Goal: Transaction & Acquisition: Obtain resource

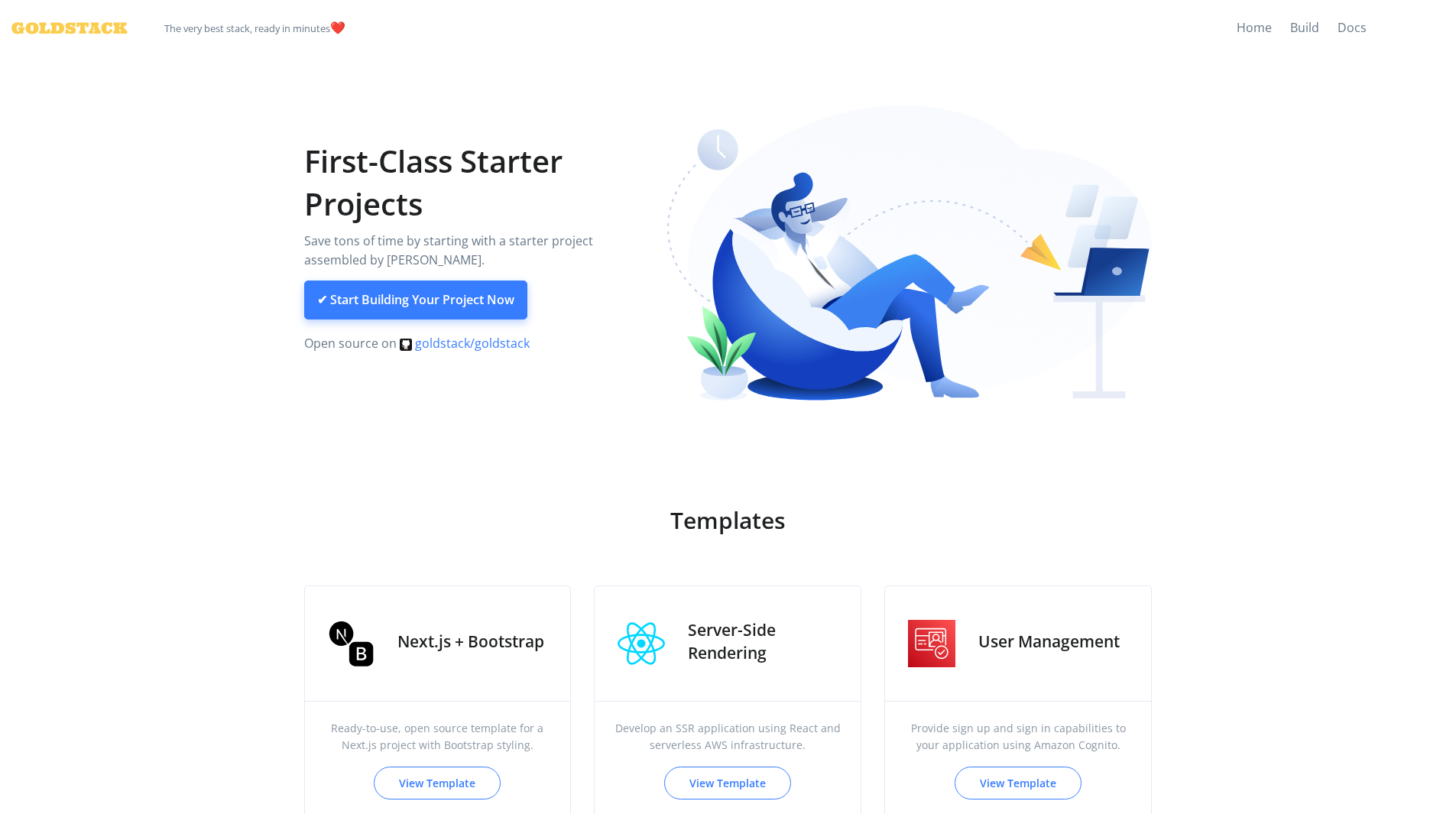
click at [445, 303] on link "✔ Start Building Your Project Now" at bounding box center [416, 301] width 224 height 40
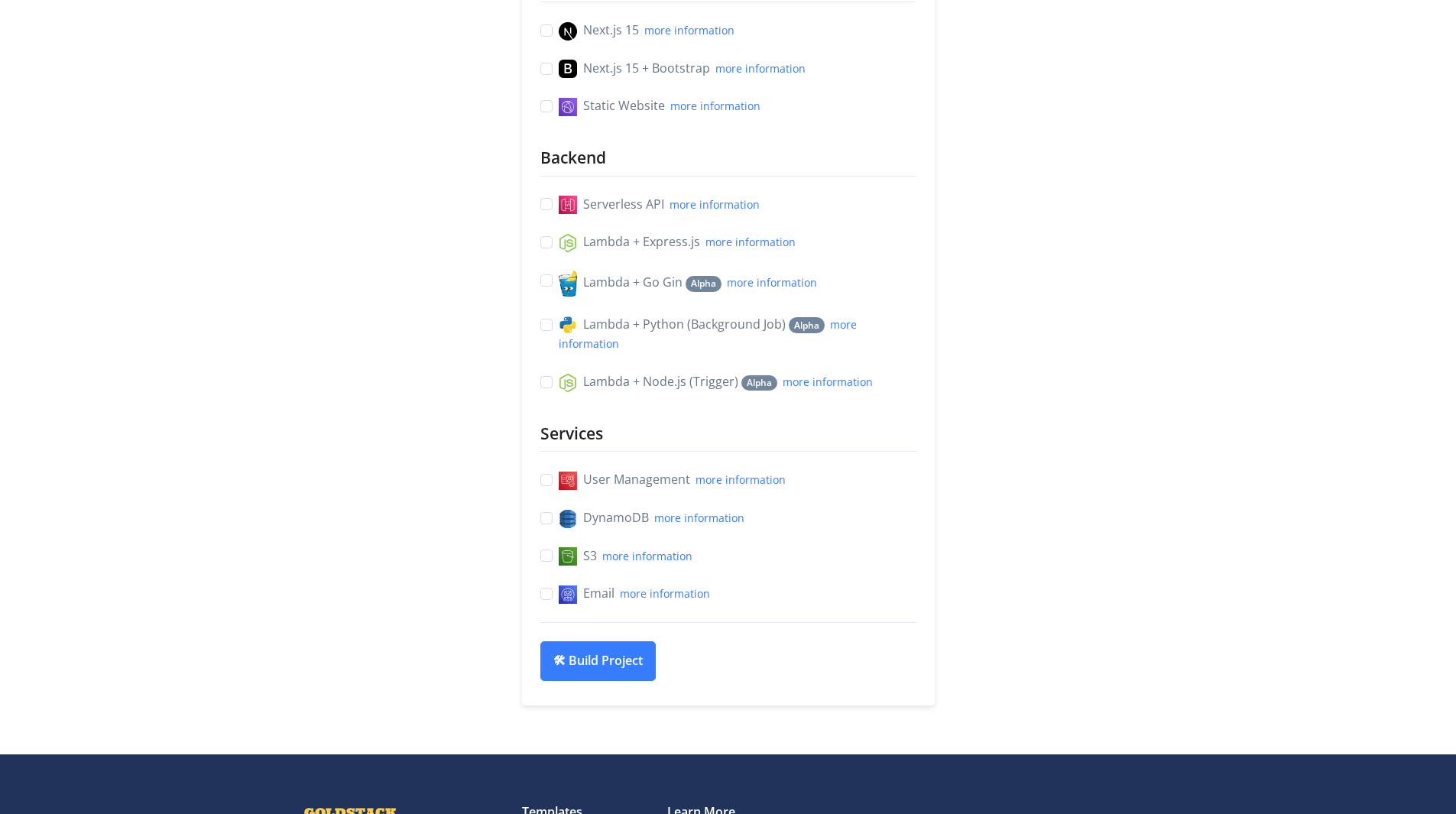
scroll to position [351, 0]
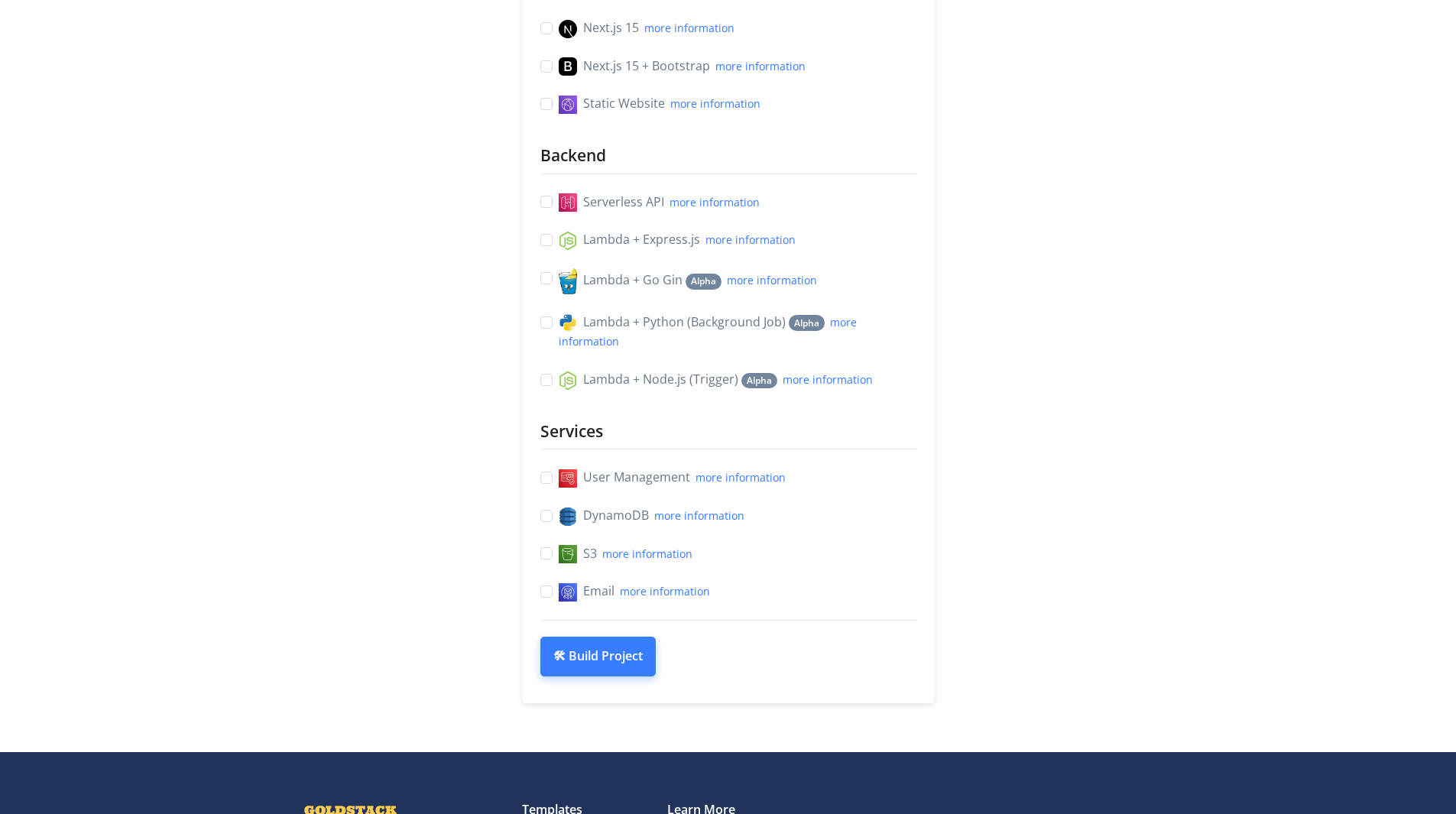
click at [614, 652] on button "🛠 Build Project" at bounding box center [598, 657] width 115 height 40
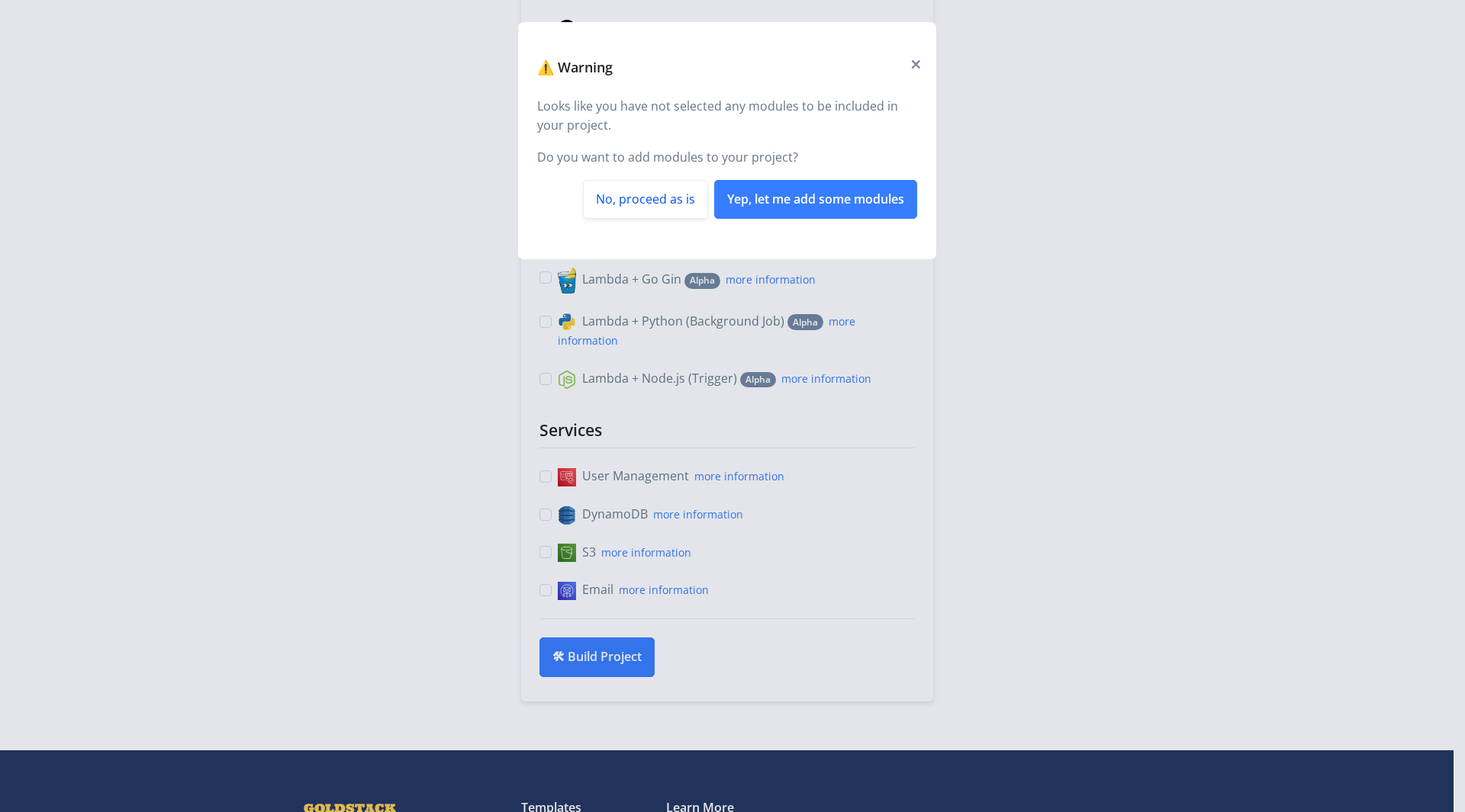
click at [662, 215] on button "No, proceed as is" at bounding box center [645, 200] width 125 height 40
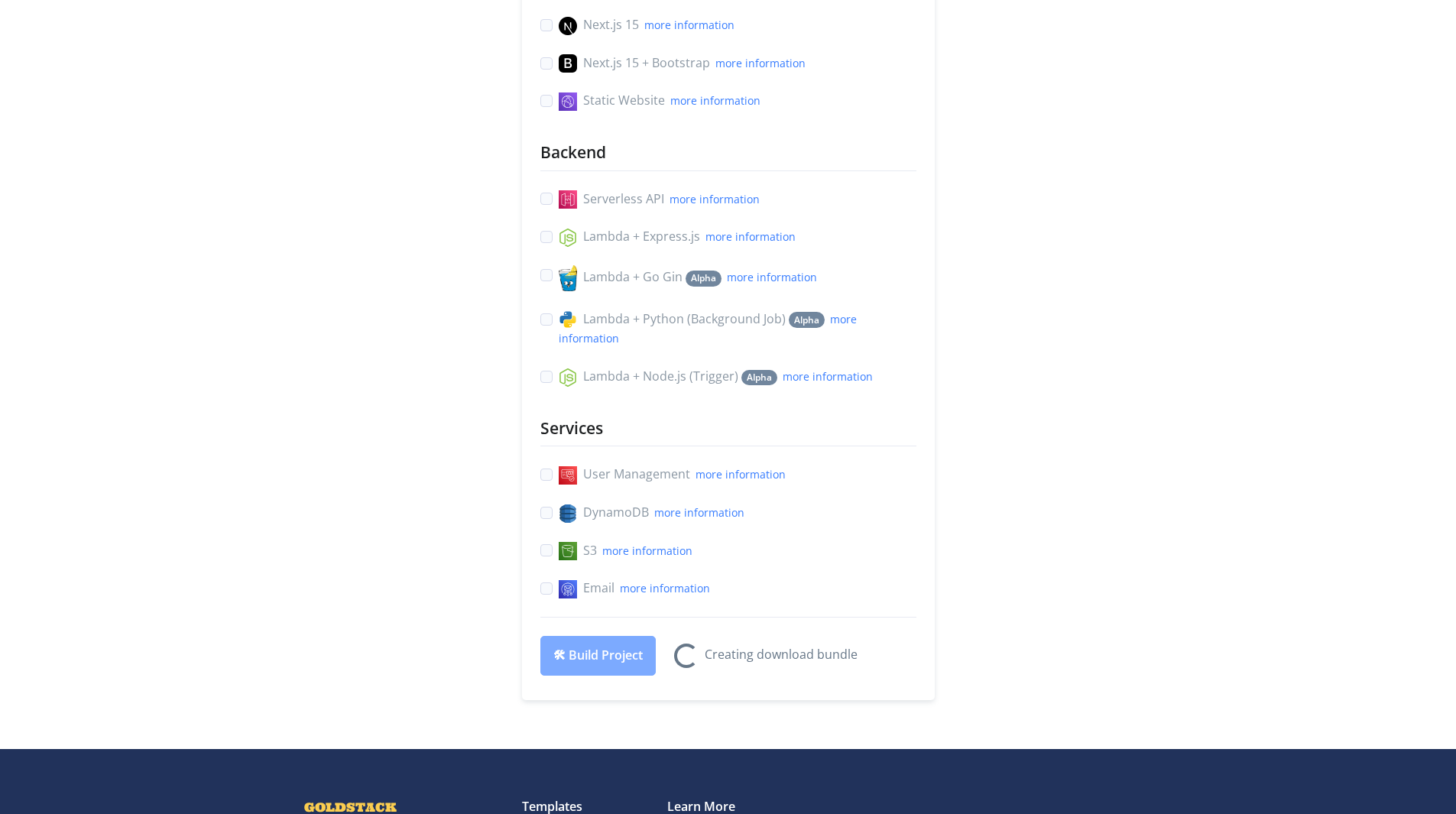
scroll to position [355, 0]
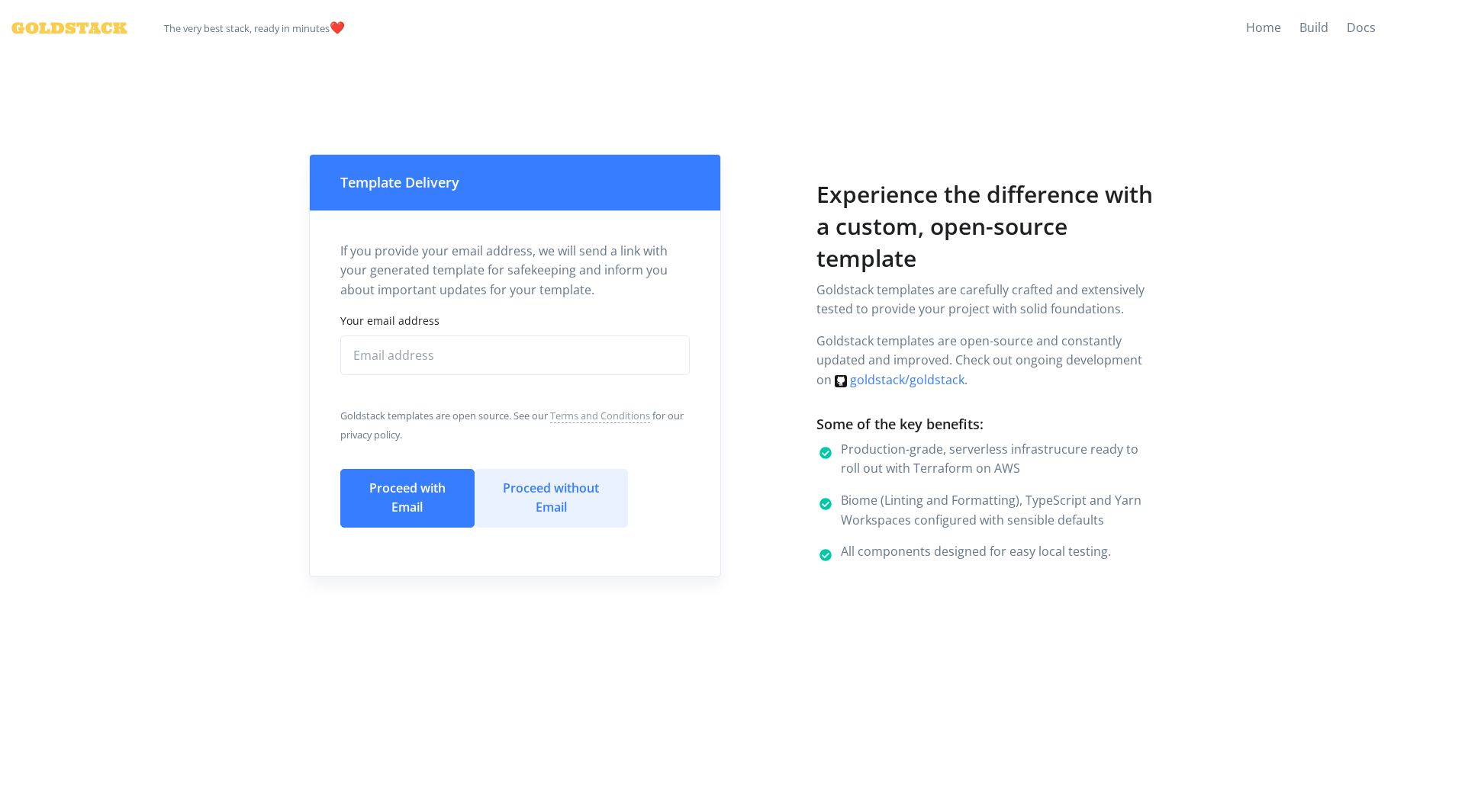
click at [560, 486] on button "Proceed without Email" at bounding box center [551, 499] width 153 height 59
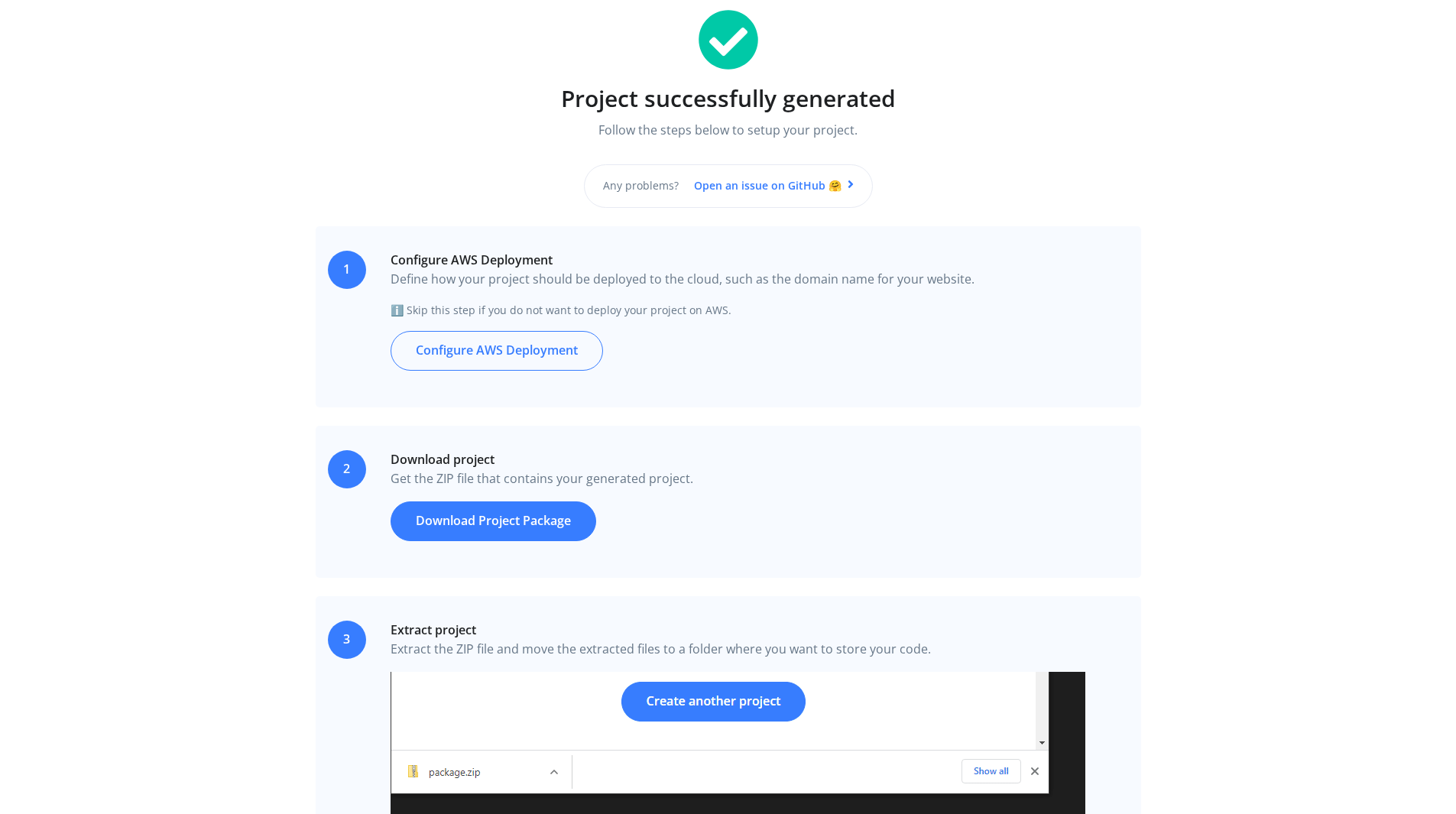
scroll to position [298, 0]
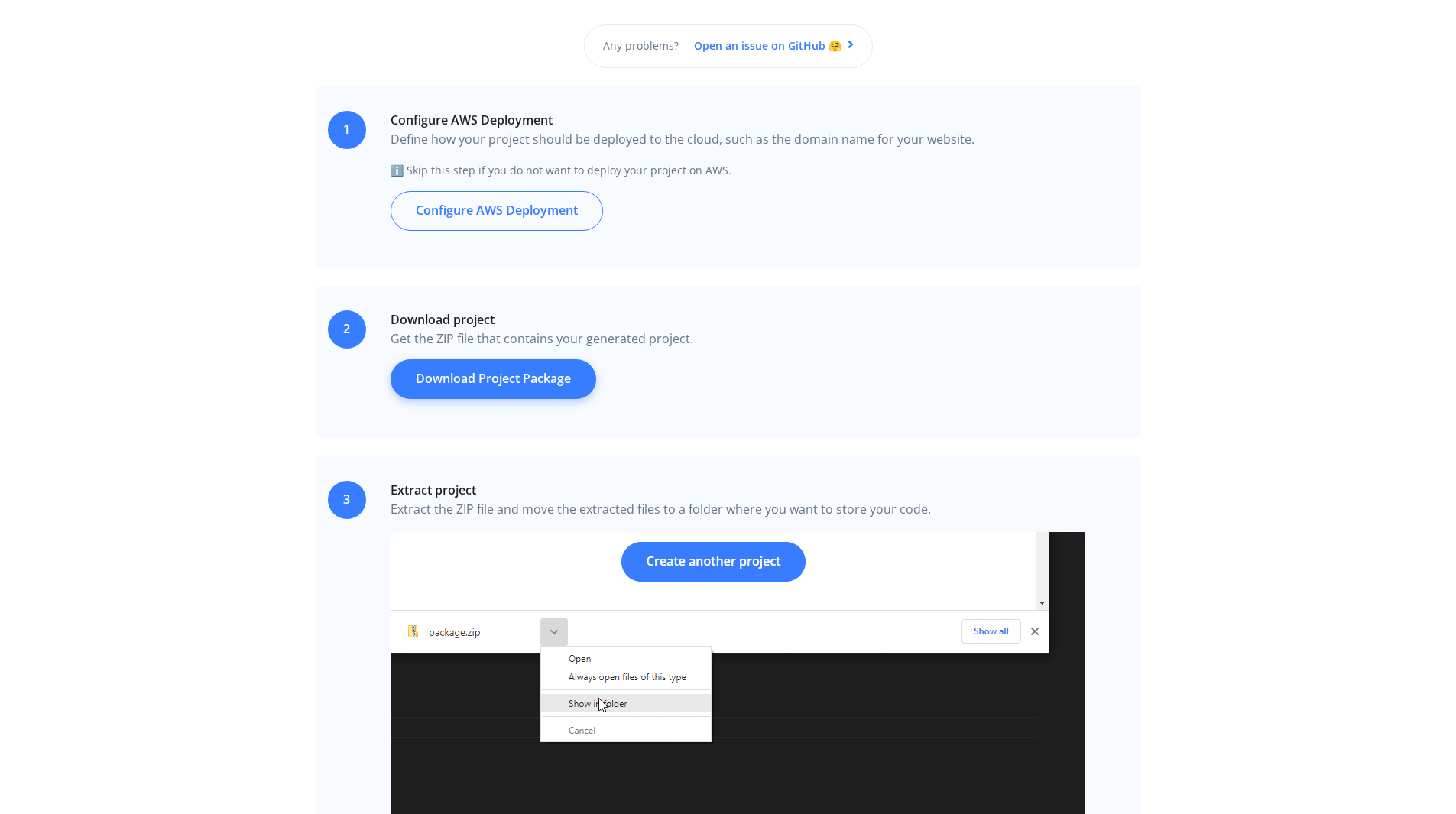
click at [486, 377] on link "Download Project Package" at bounding box center [493, 380] width 205 height 40
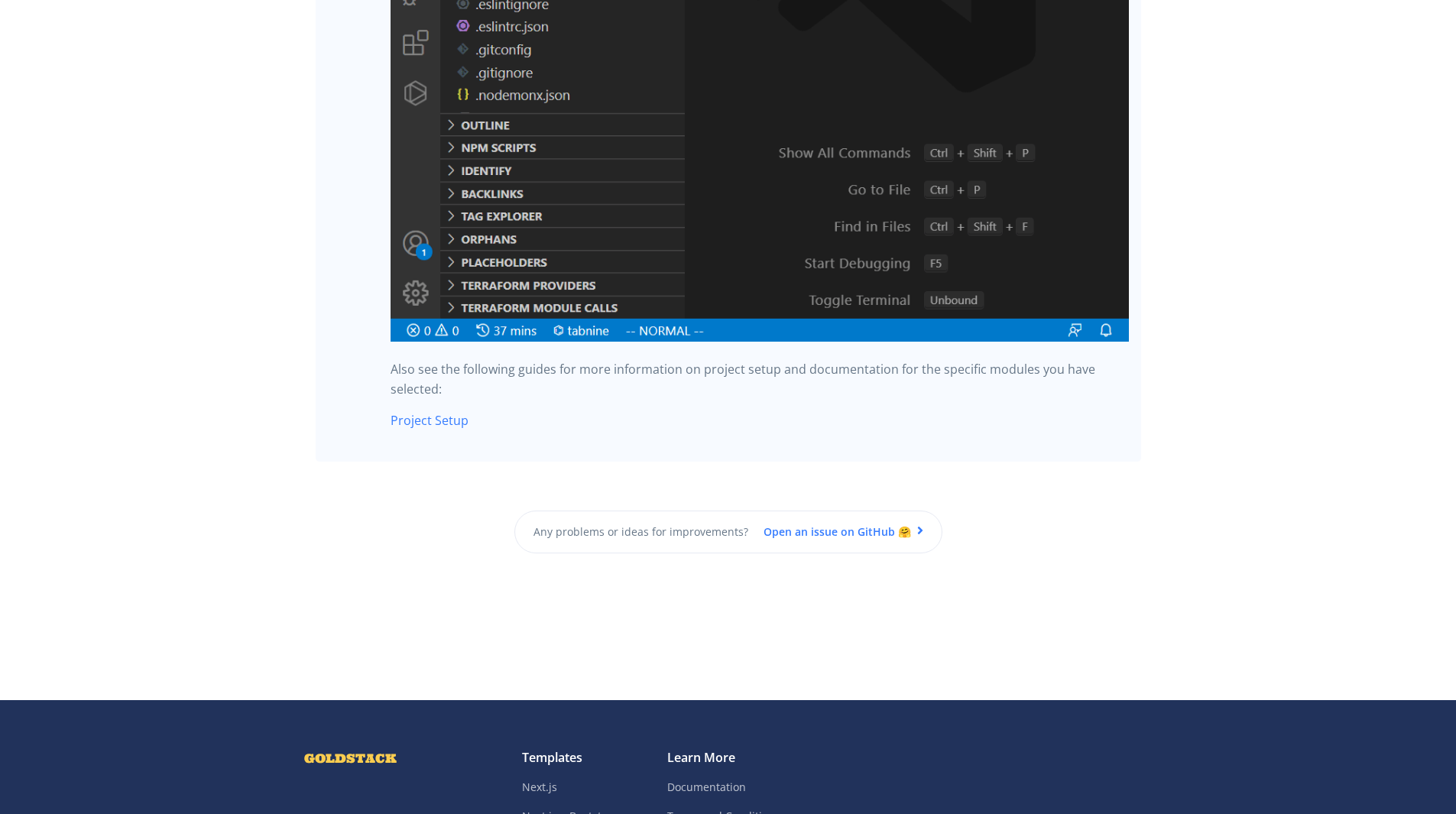
scroll to position [3912, 0]
